Goal: Task Accomplishment & Management: Use online tool/utility

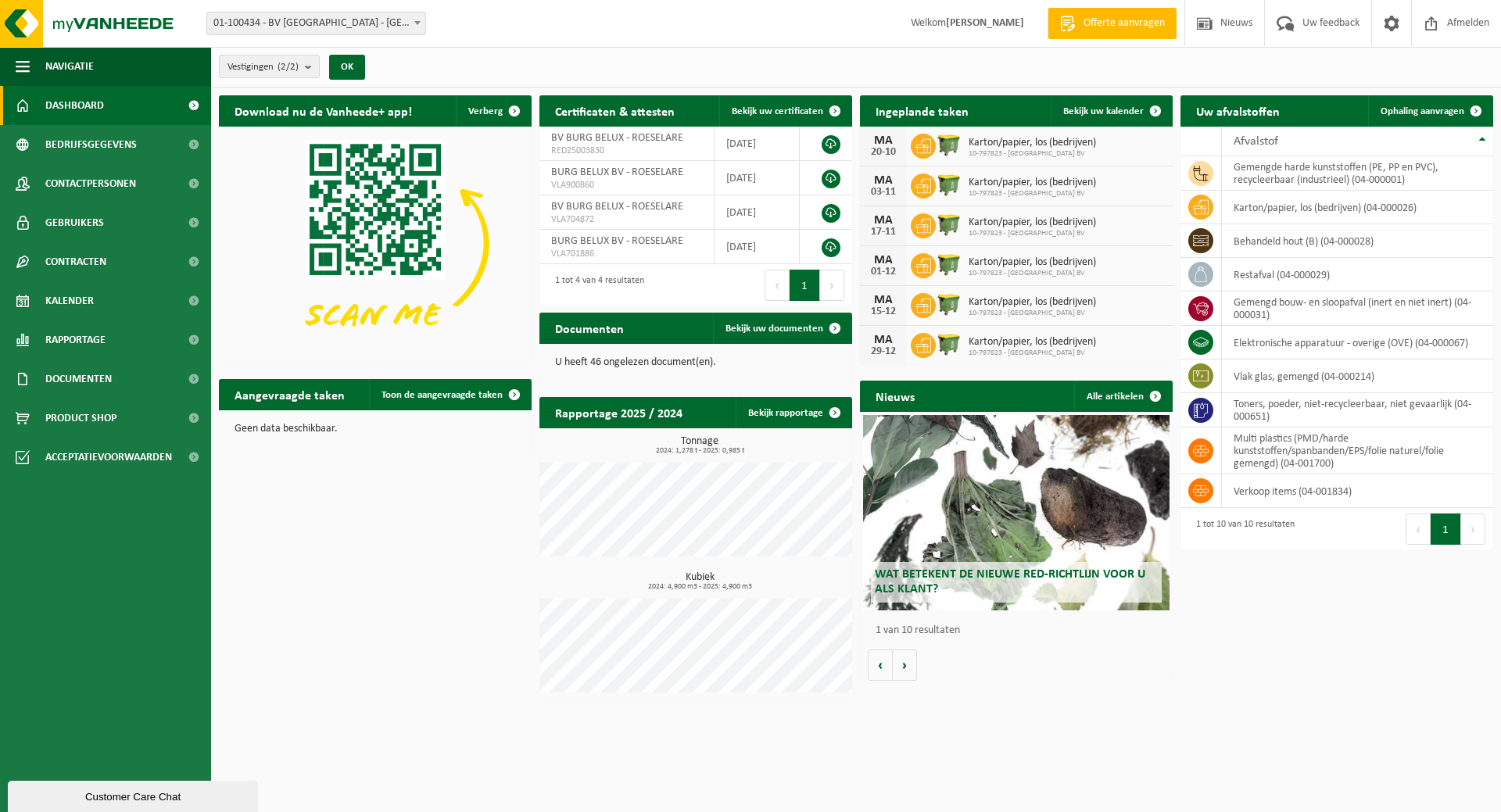
drag, startPoint x: 444, startPoint y: 369, endPoint x: 444, endPoint y: 377, distance: 8.0
click at [444, 370] on div "Download nu de Vanheede+ app! Verberg Certificaten & attesten Bekijk uw certifi…" at bounding box center [855, 397] width 1282 height 620
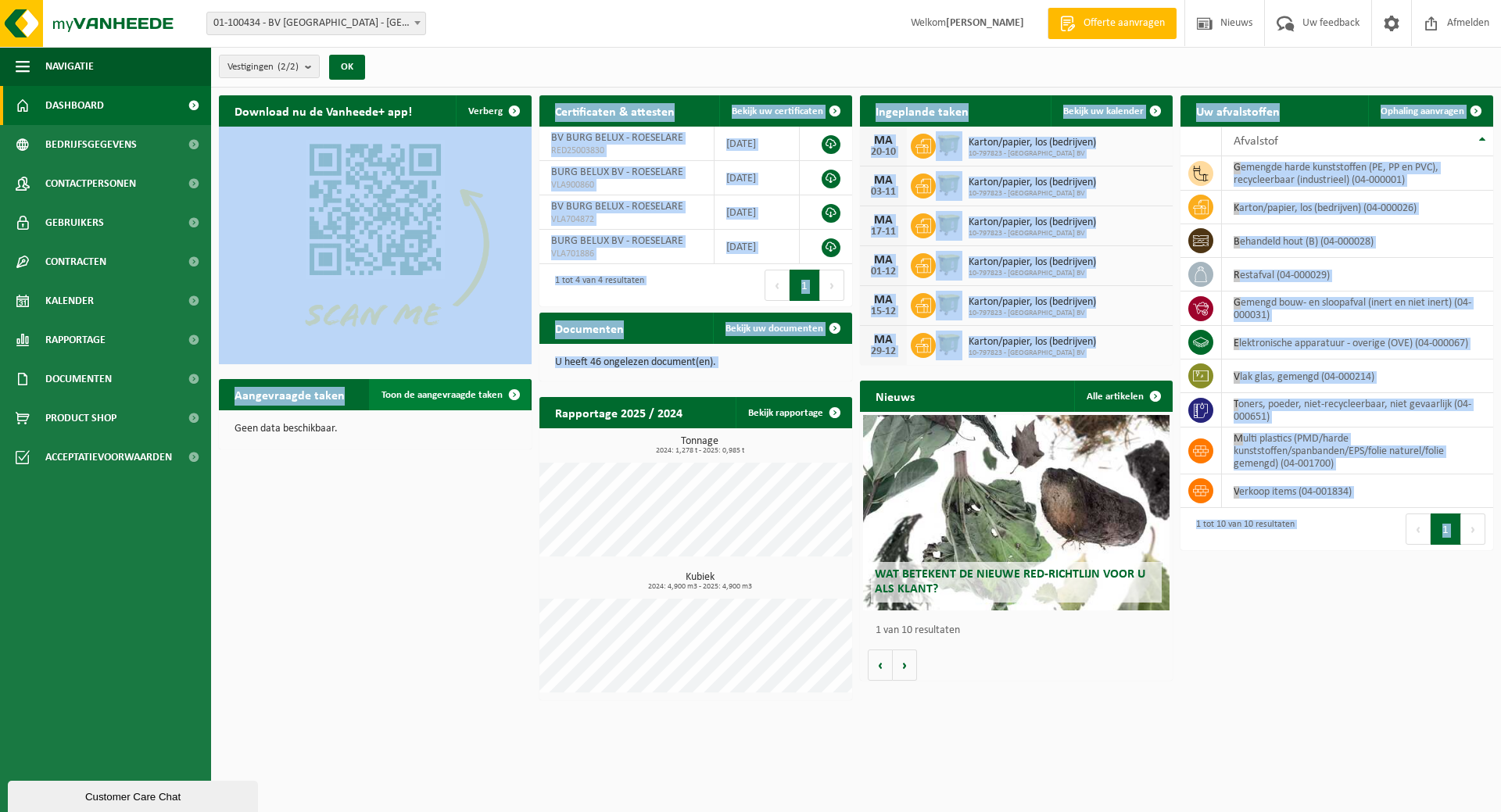
click at [444, 390] on span "Toon de aangevraagde taken" at bounding box center [442, 395] width 121 height 10
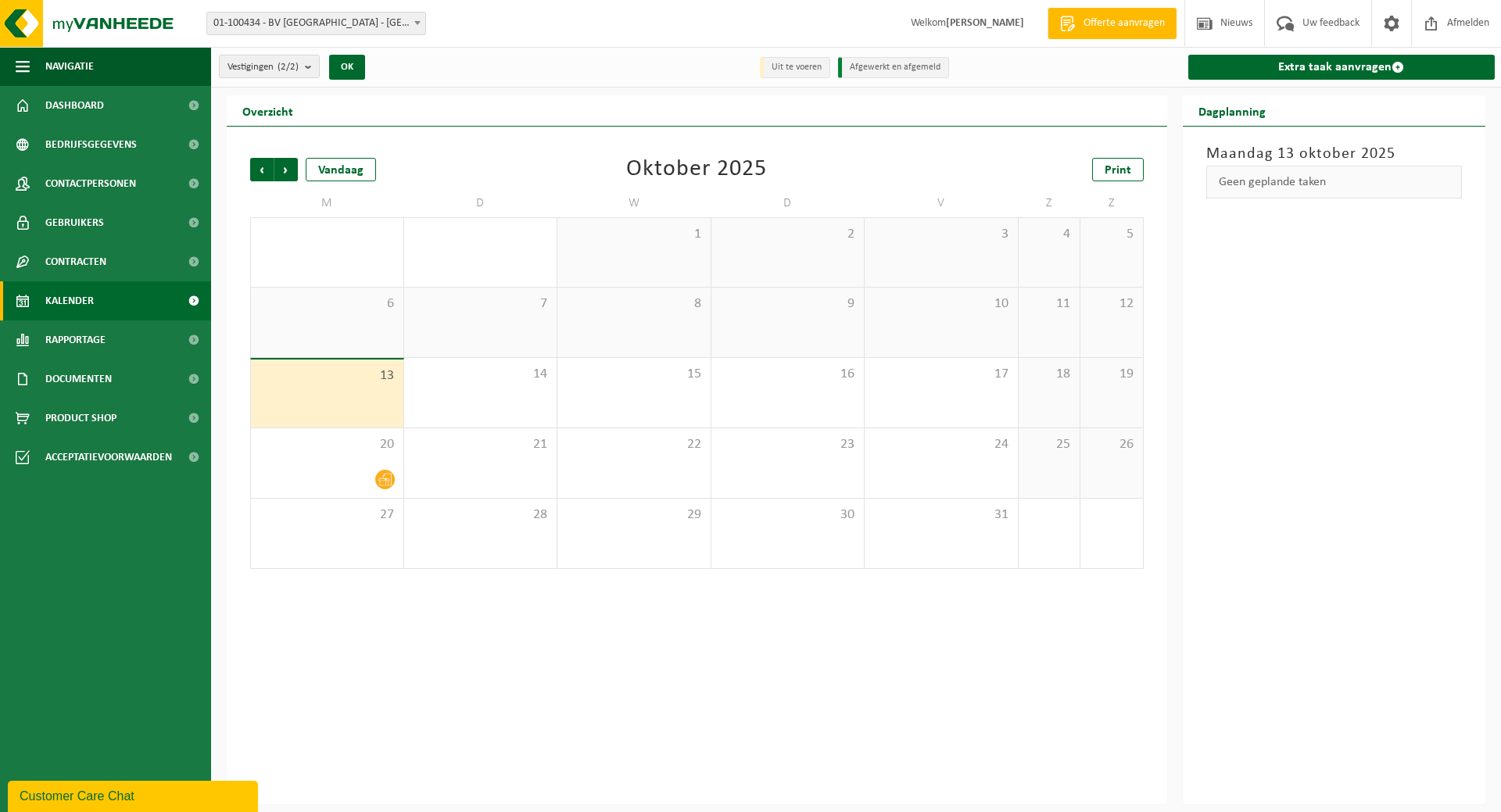
click at [386, 21] on span "01-100434 - BV [GEOGRAPHIC_DATA] - [GEOGRAPHIC_DATA]" at bounding box center [316, 24] width 218 height 22
click at [1335, 75] on link "Extra taak aanvragen" at bounding box center [1341, 67] width 307 height 25
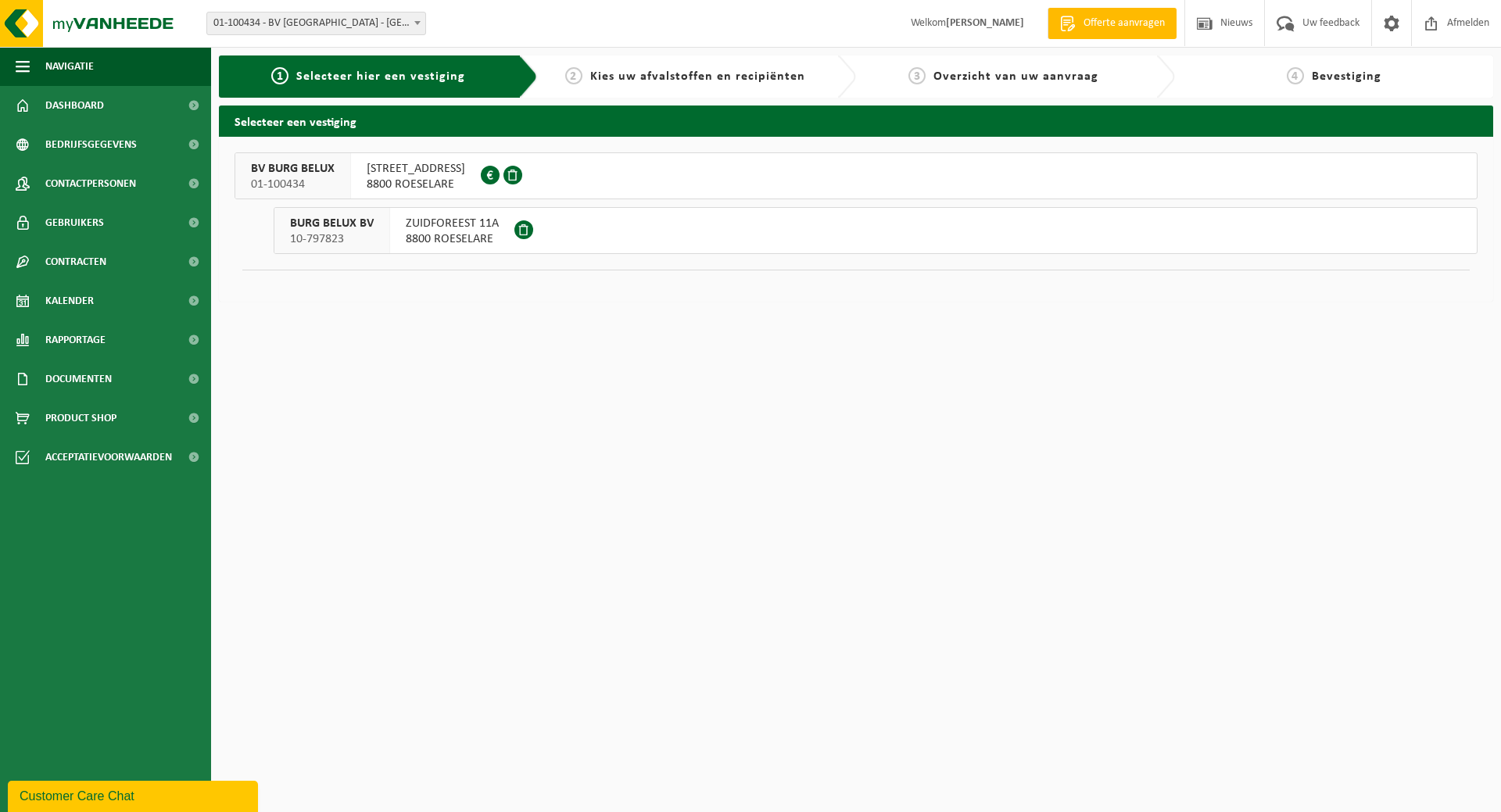
click at [421, 164] on span "[STREET_ADDRESS]" at bounding box center [415, 168] width 98 height 16
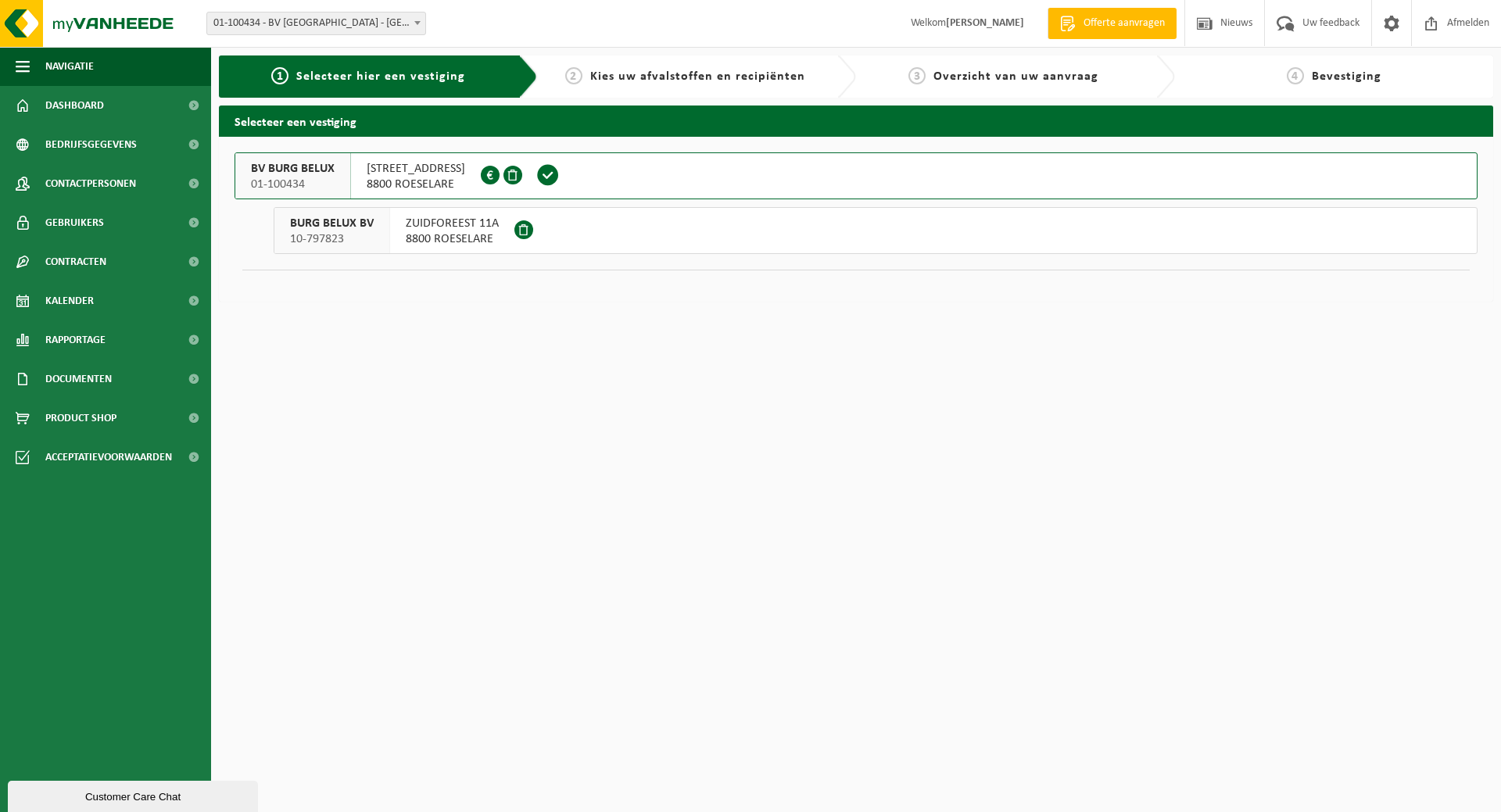
click at [468, 239] on span "8800 ROESELARE" at bounding box center [452, 239] width 93 height 16
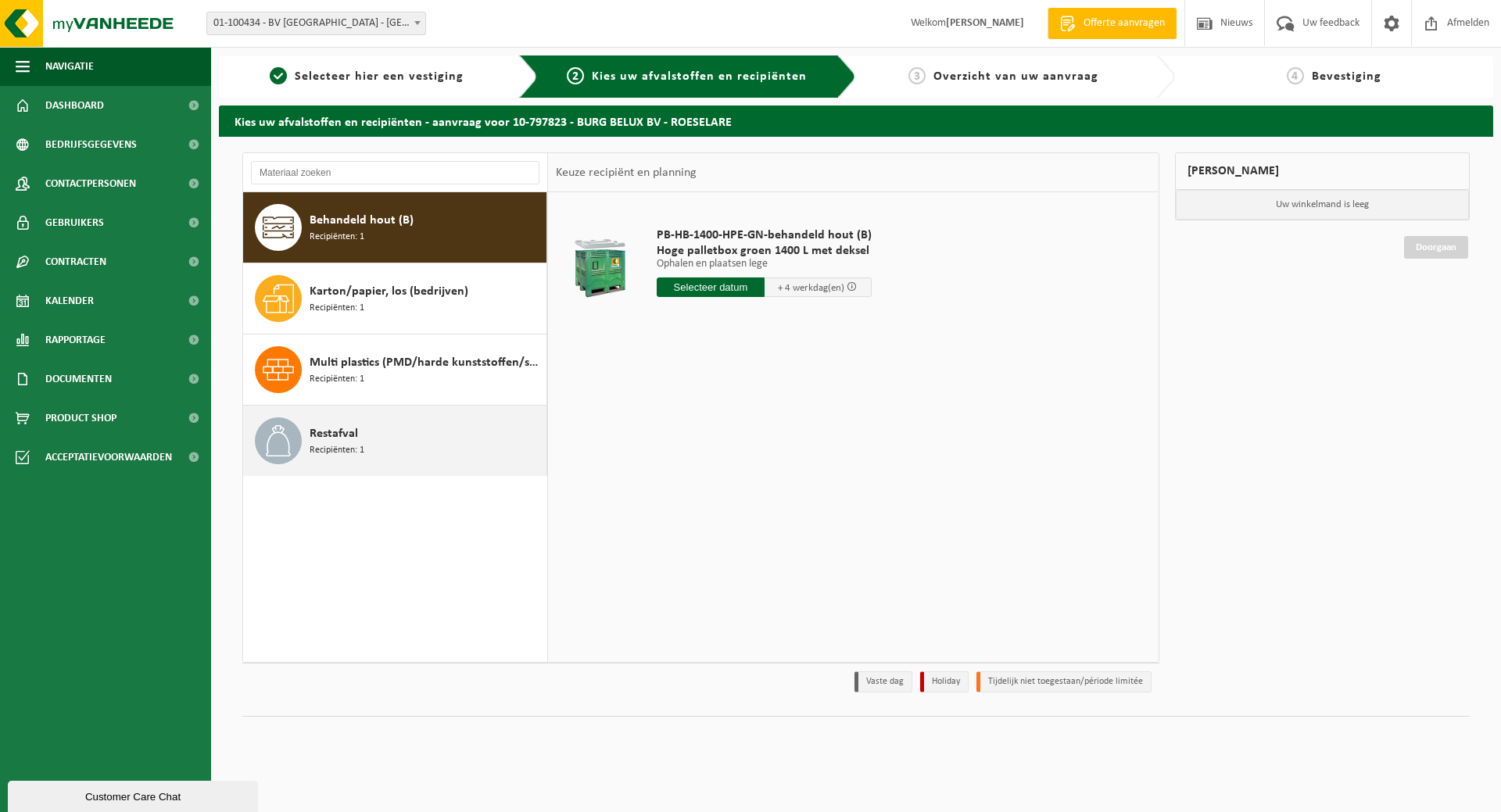
click at [399, 443] on div "Restafval Recipiënten: 1" at bounding box center [426, 441] width 233 height 47
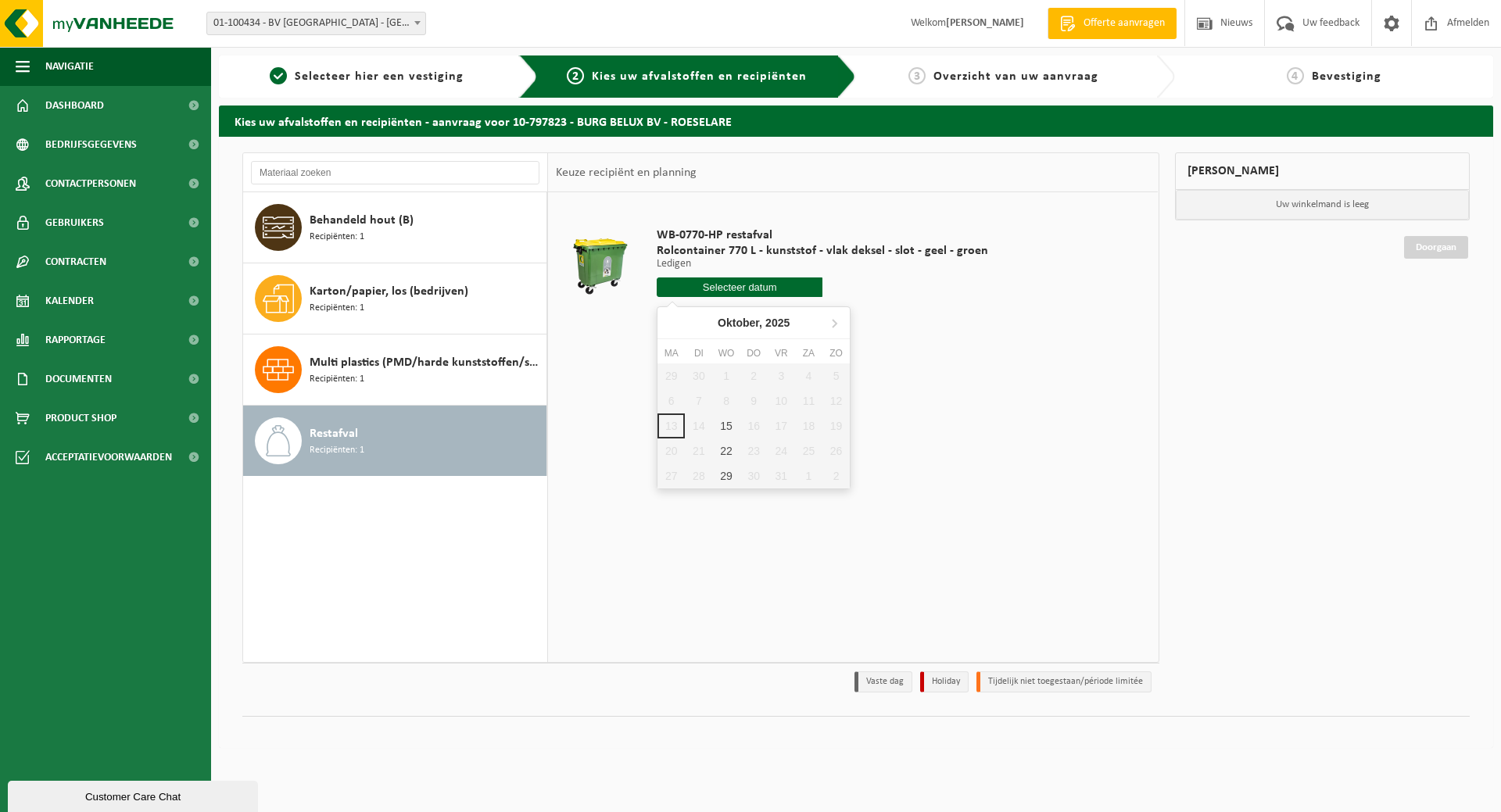
click at [749, 284] on input "text" at bounding box center [739, 287] width 166 height 19
click at [723, 417] on div "15" at bounding box center [726, 426] width 27 height 25
type input "Van [DATE]"
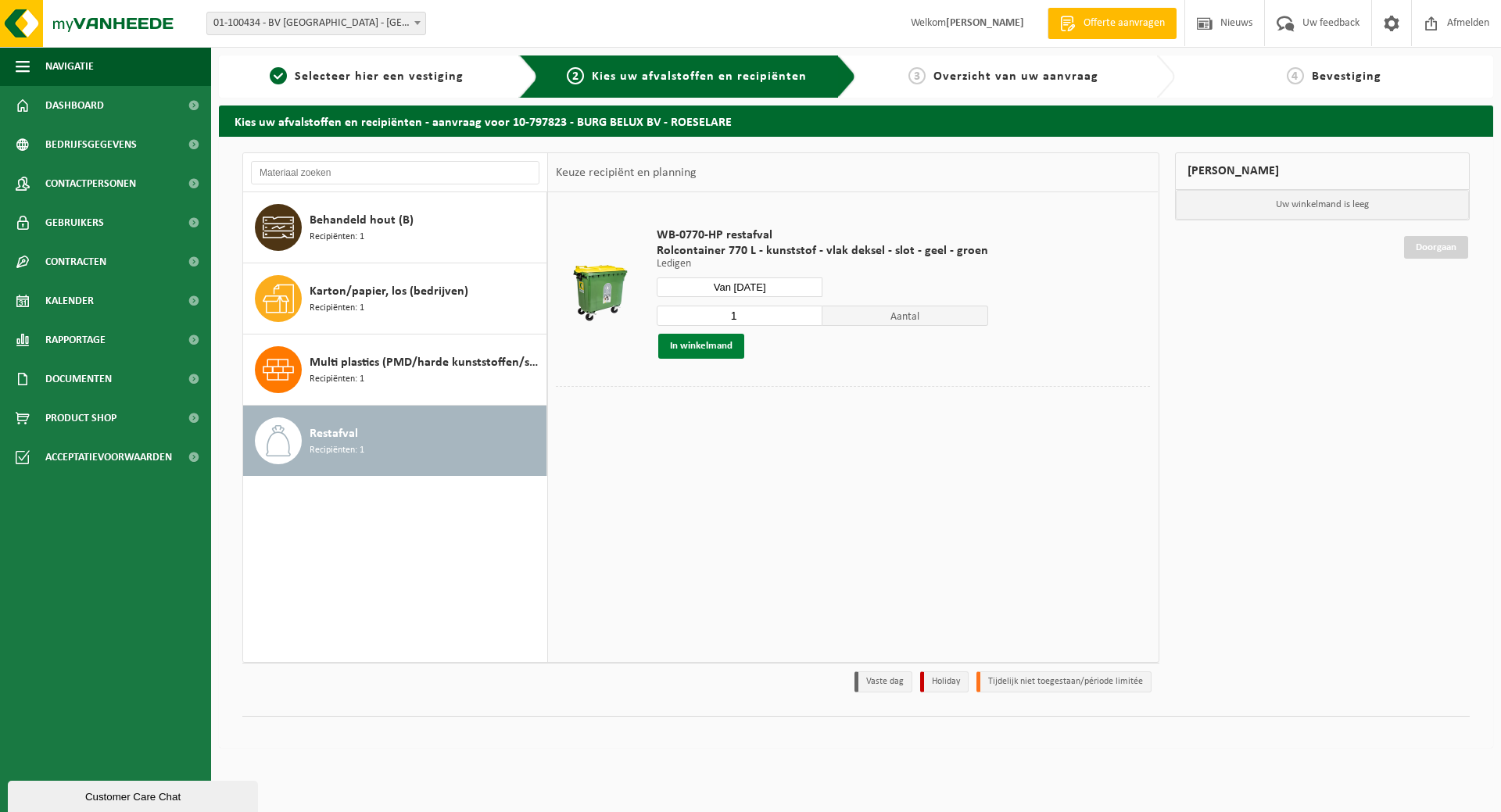
click at [726, 348] on button "In winkelmand" at bounding box center [701, 346] width 86 height 25
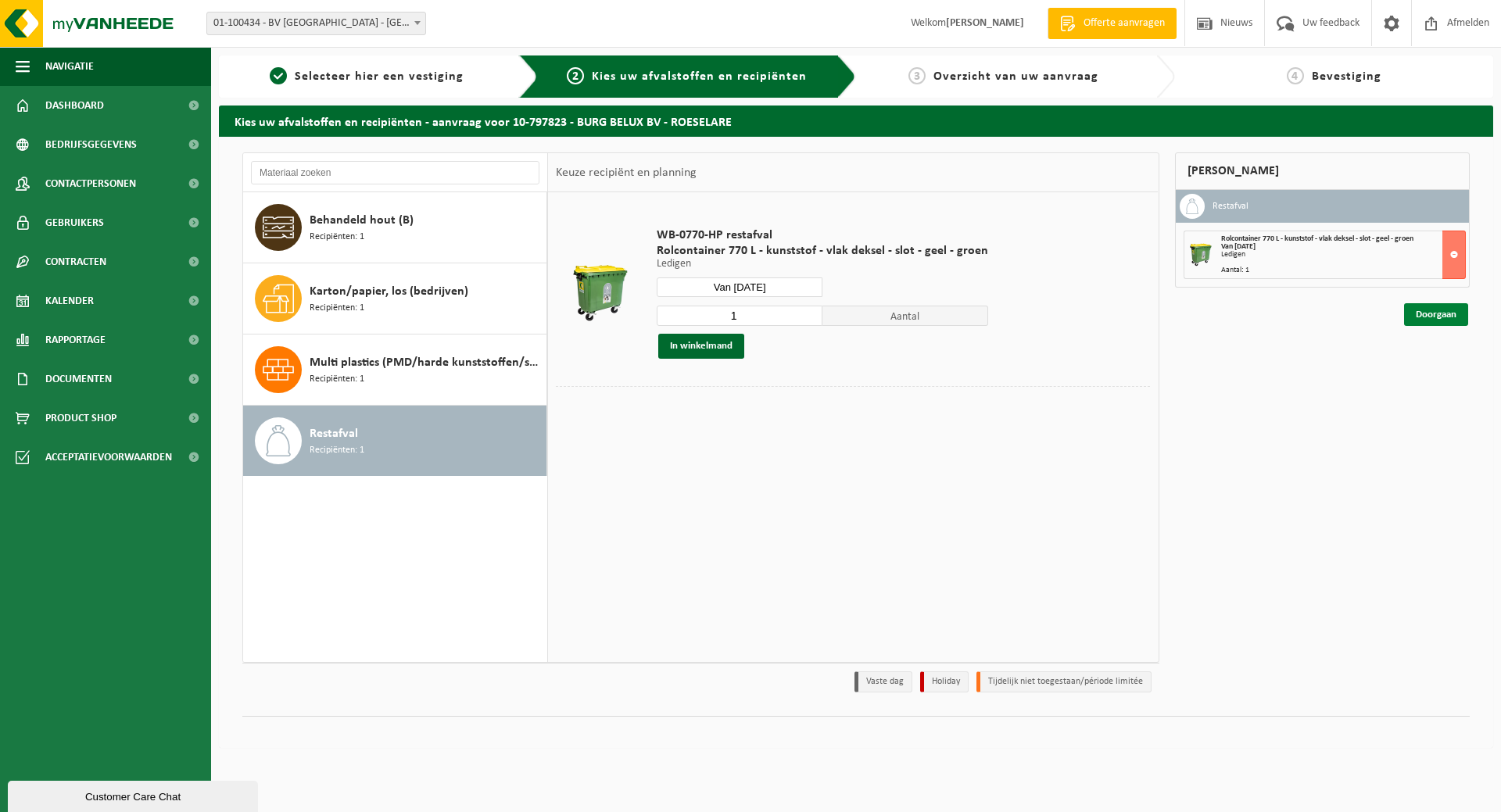
click at [1448, 318] on link "Doorgaan" at bounding box center [1436, 314] width 64 height 23
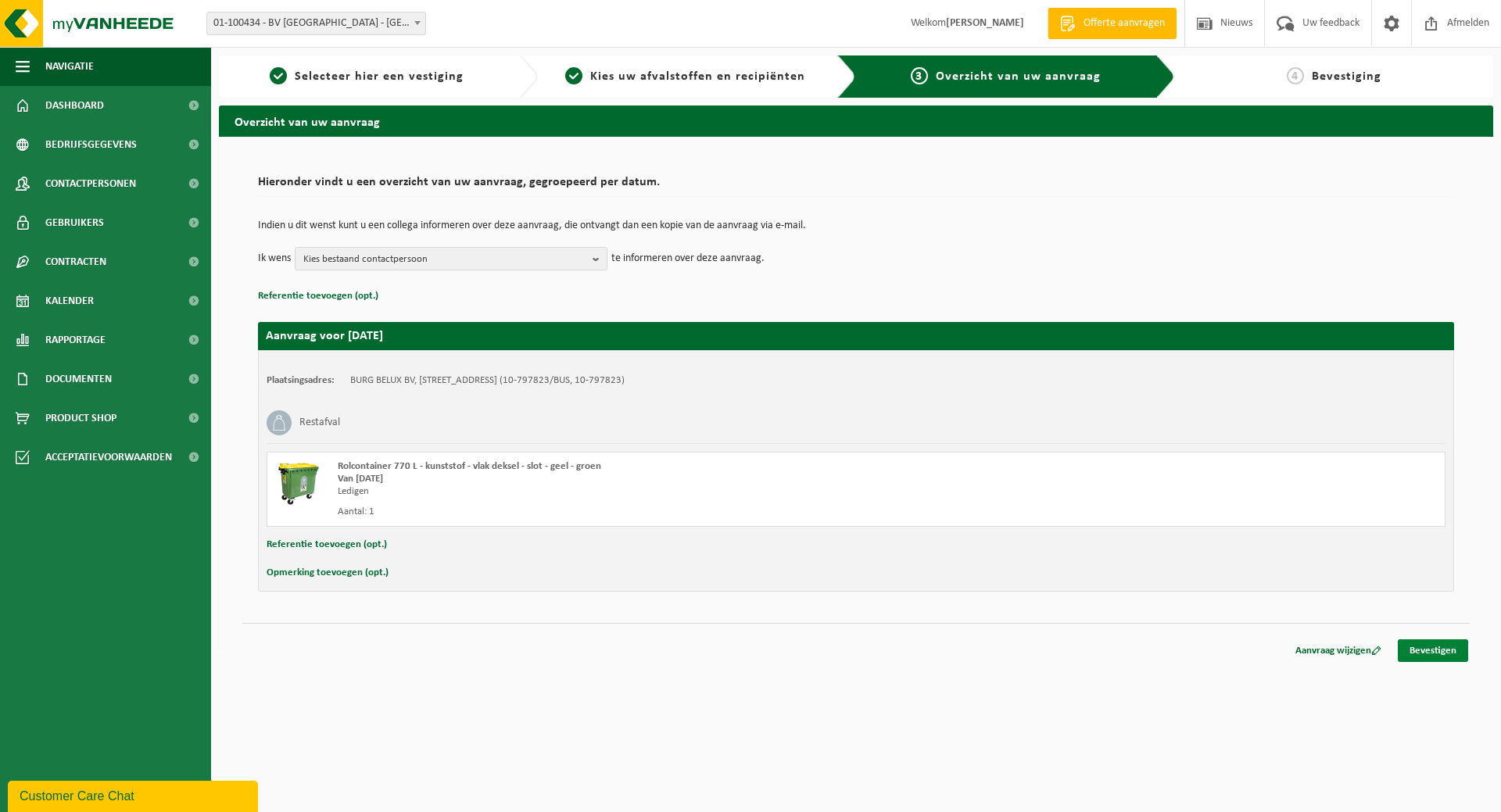
click at [1443, 651] on link "Bevestigen" at bounding box center [1433, 650] width 71 height 23
